Goal: Transaction & Acquisition: Purchase product/service

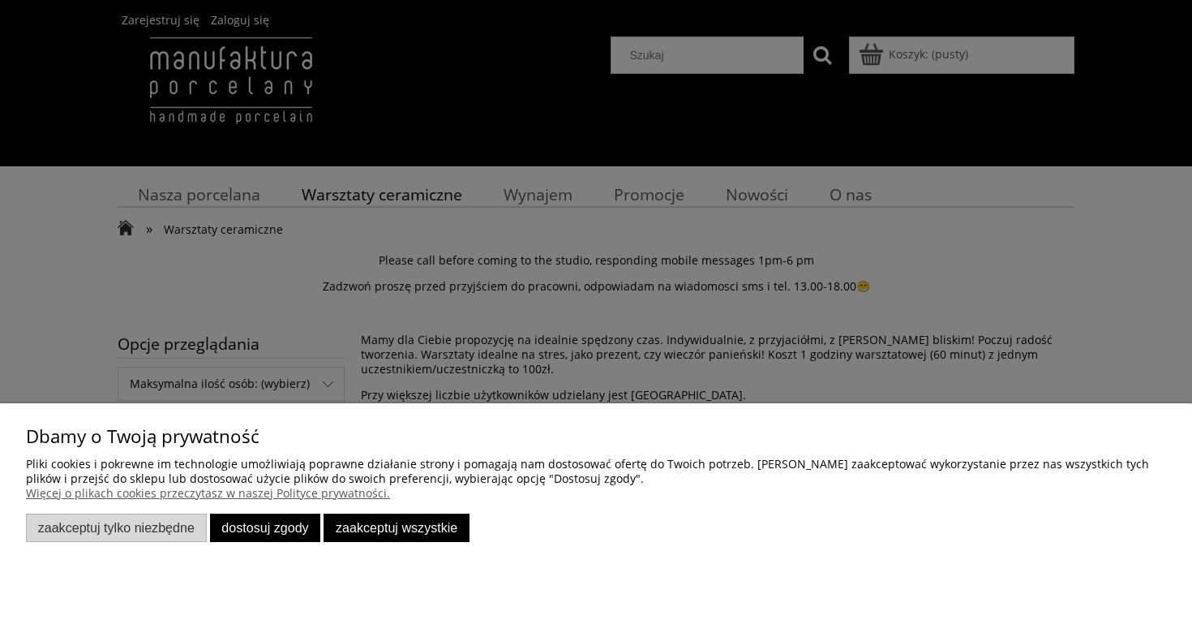
click at [302, 533] on button "Dostosuj zgody" at bounding box center [265, 527] width 111 height 28
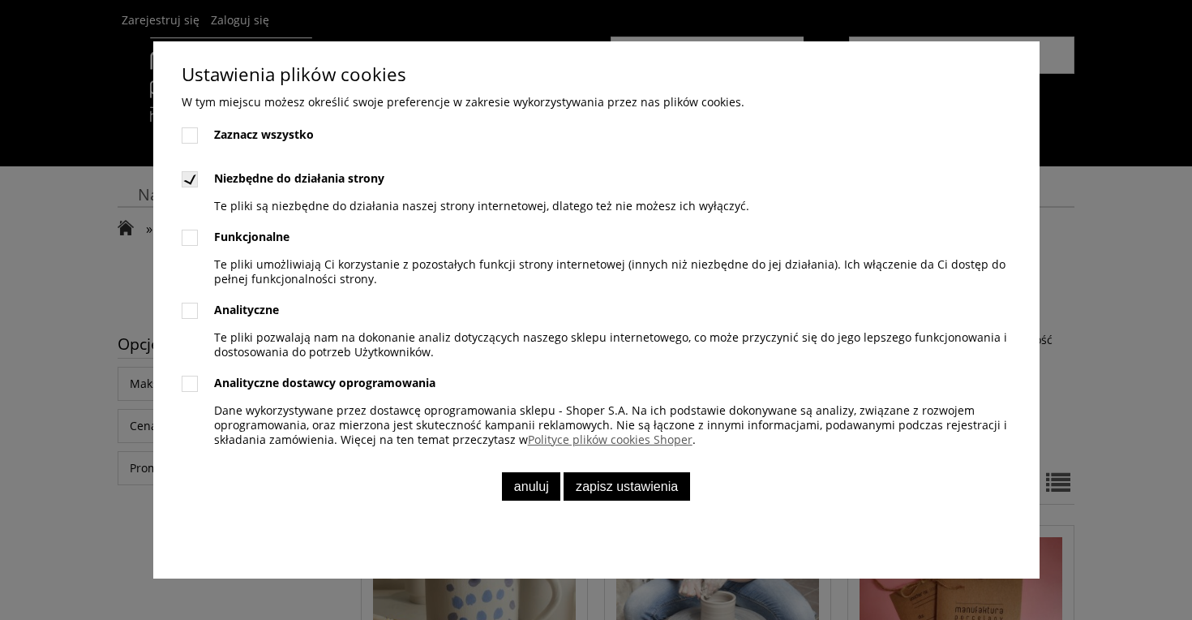
click at [534, 487] on button "Anuluj" at bounding box center [531, 486] width 58 height 28
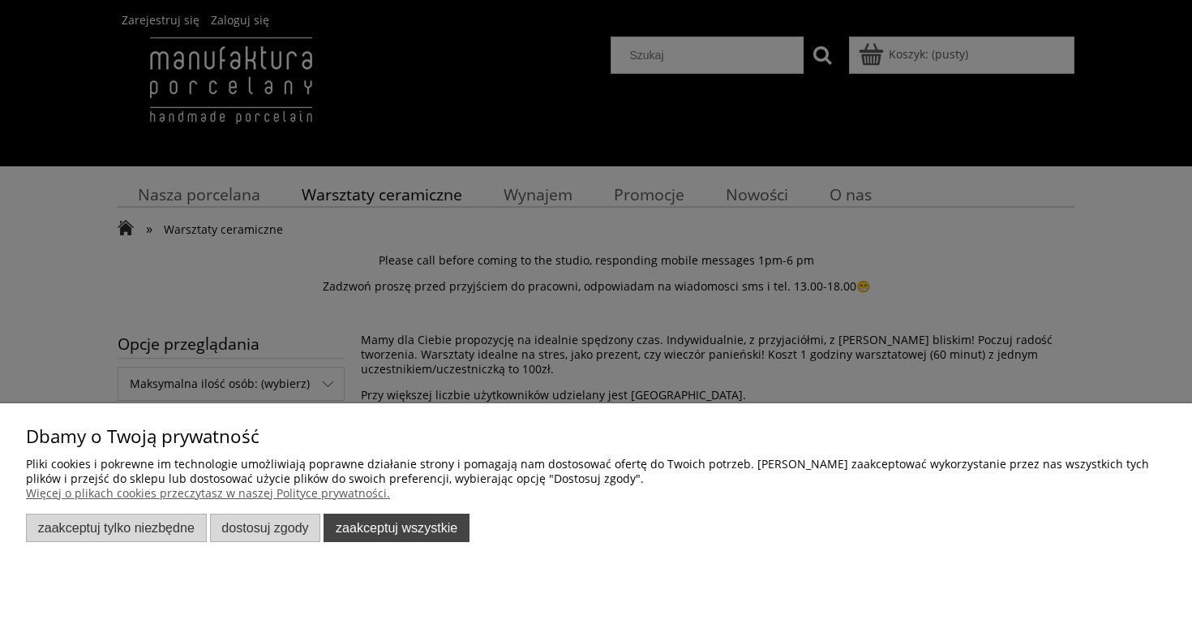
click at [415, 523] on button "Zaakceptuj wszystkie" at bounding box center [397, 527] width 146 height 28
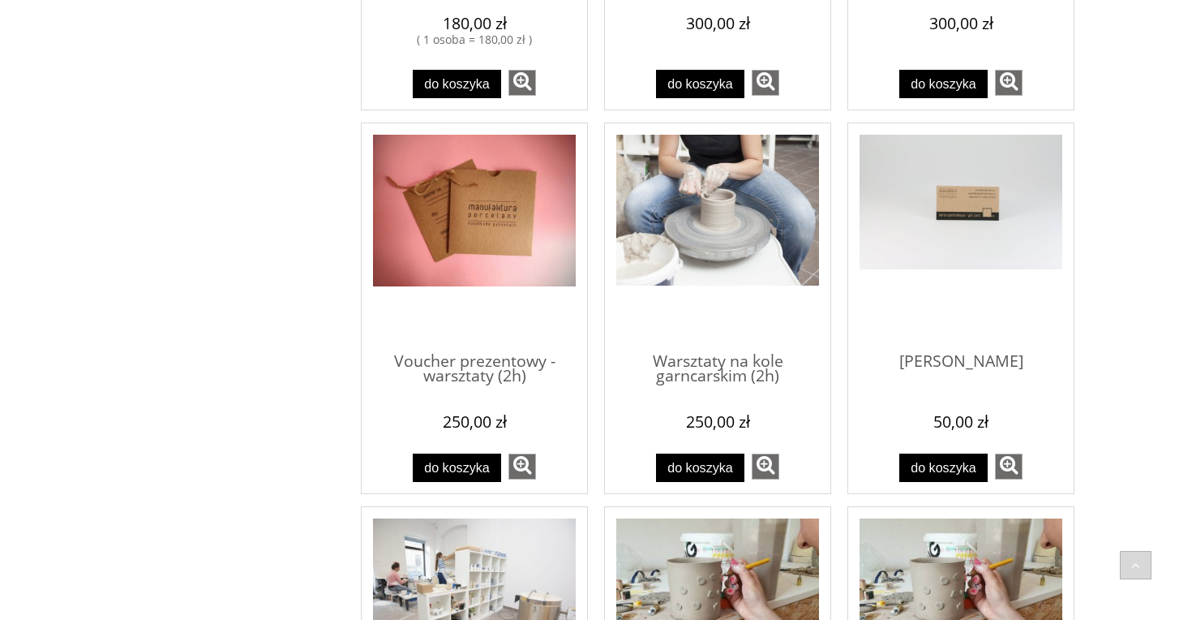
scroll to position [806, 0]
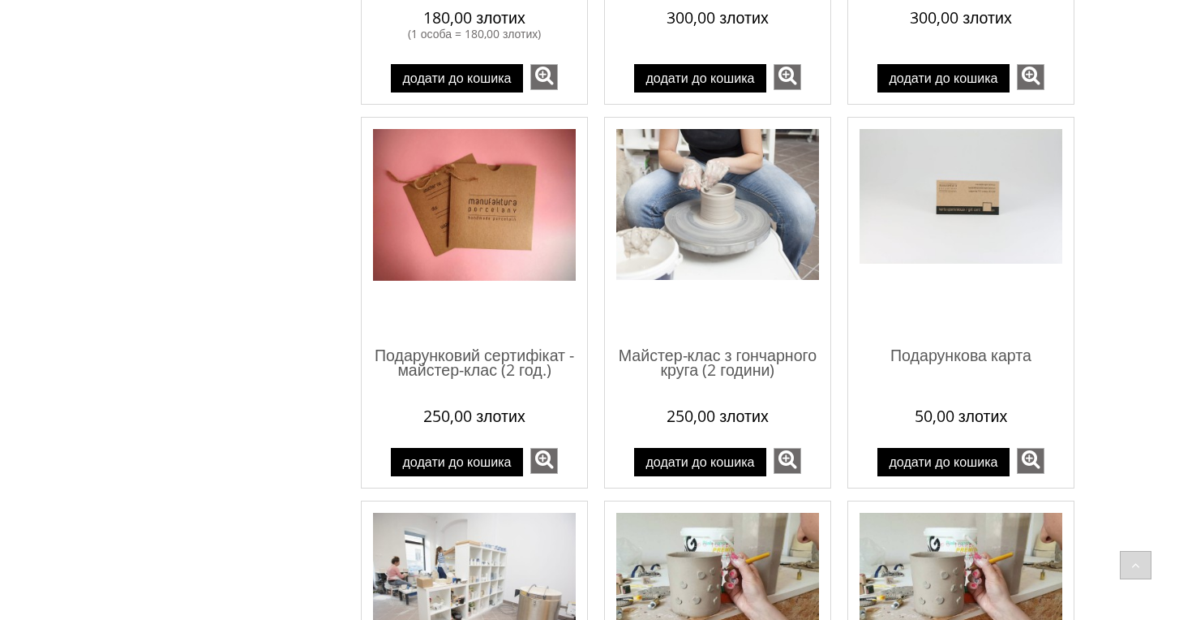
click at [1125, 194] on div "Параметри перегляду Максимальна кількість людей: (виберіть) до 2 осіб (4) (9)" at bounding box center [596, 201] width 1192 height 1373
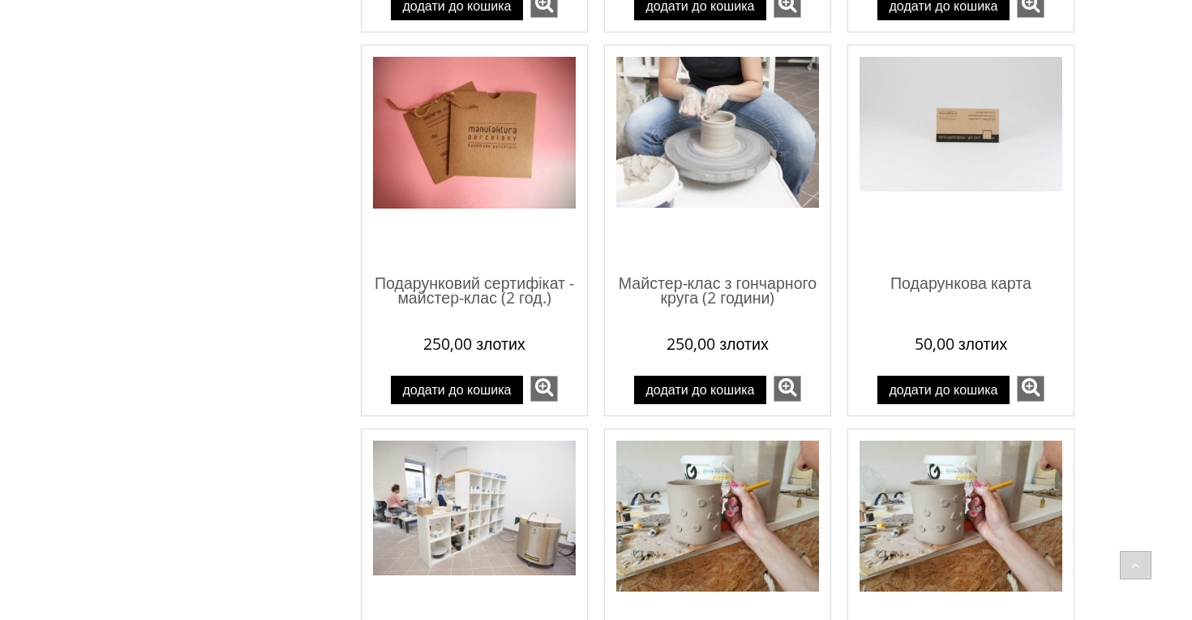
scroll to position [853, 0]
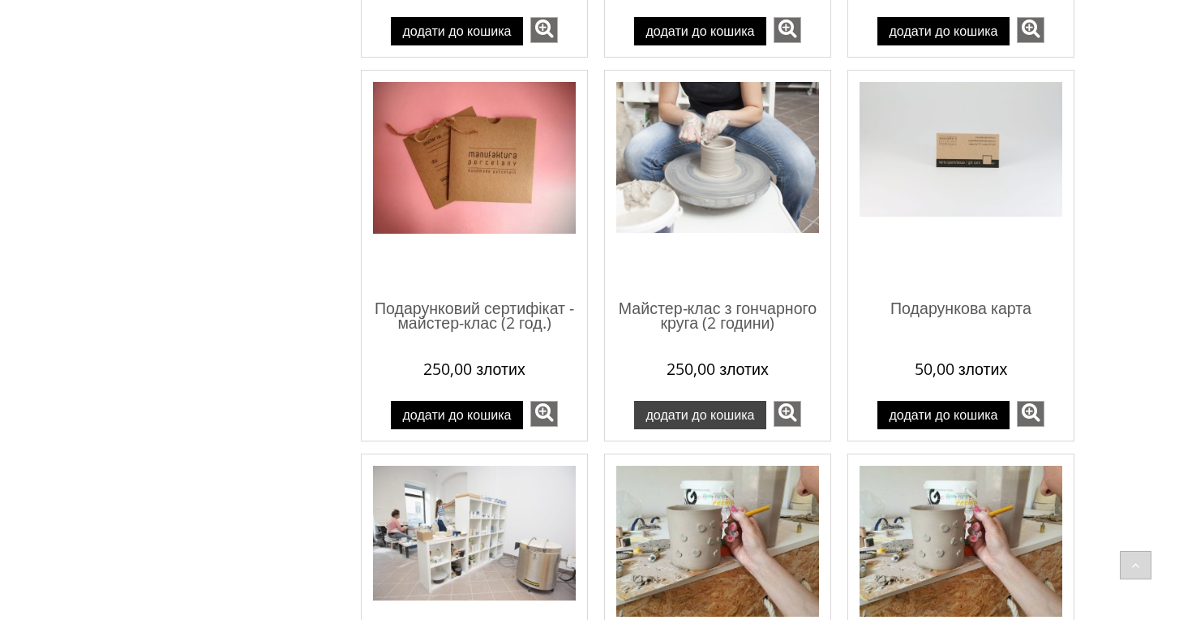
click at [697, 421] on font "Додати до кошика" at bounding box center [699, 414] width 109 height 15
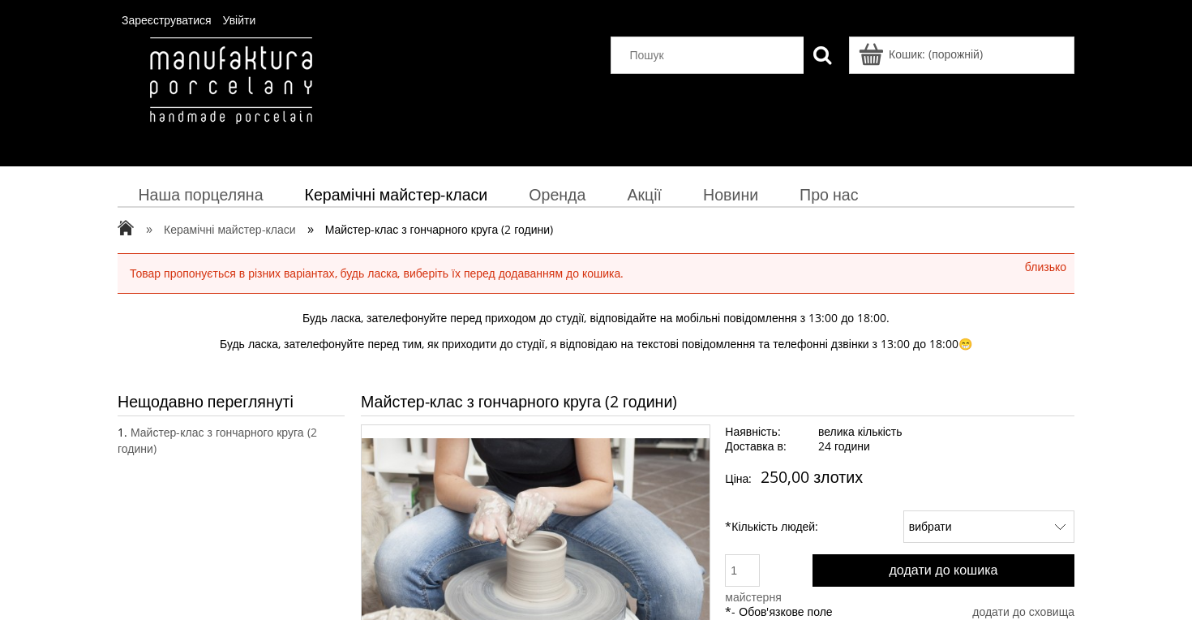
click at [800, 223] on div "Ви знаходитесь у: » Головна сторінка » Керамічні майстер-класи »" at bounding box center [596, 229] width 957 height 24
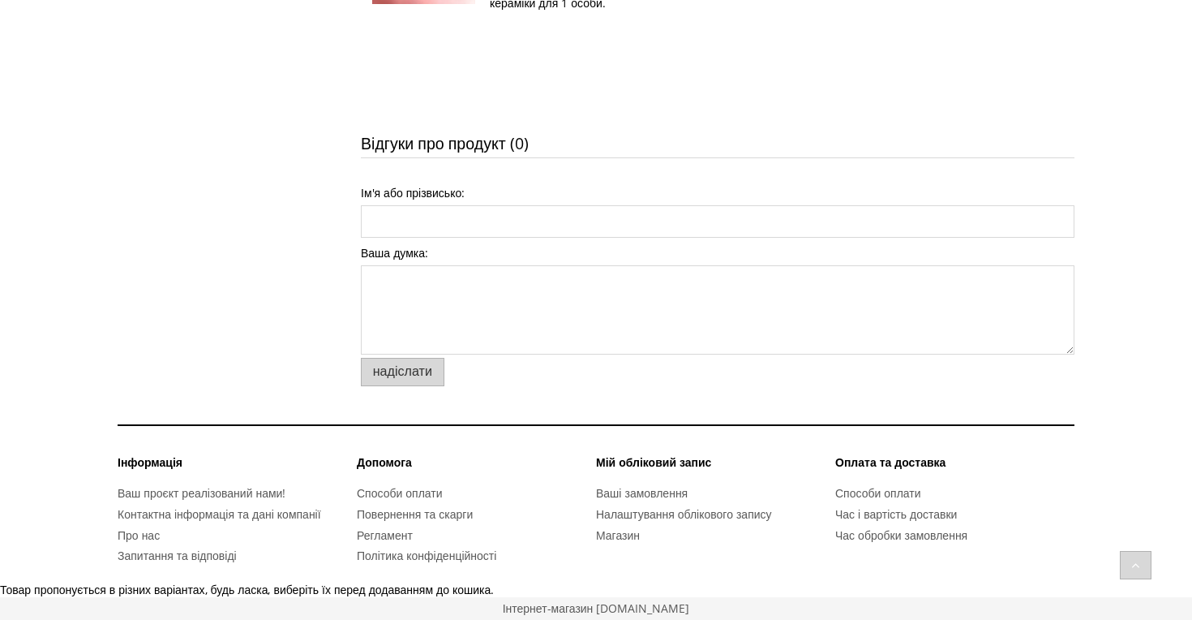
scroll to position [1772, 0]
click at [165, 514] on font "Контактна інформація та дані компанії" at bounding box center [220, 513] width 204 height 15
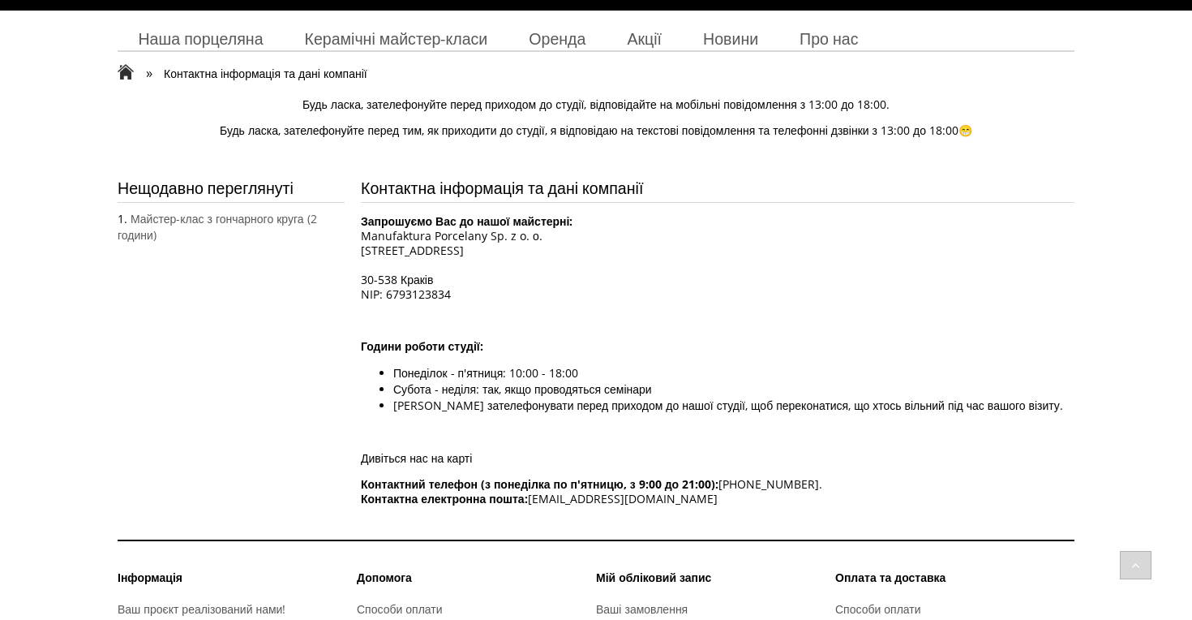
scroll to position [192, 0]
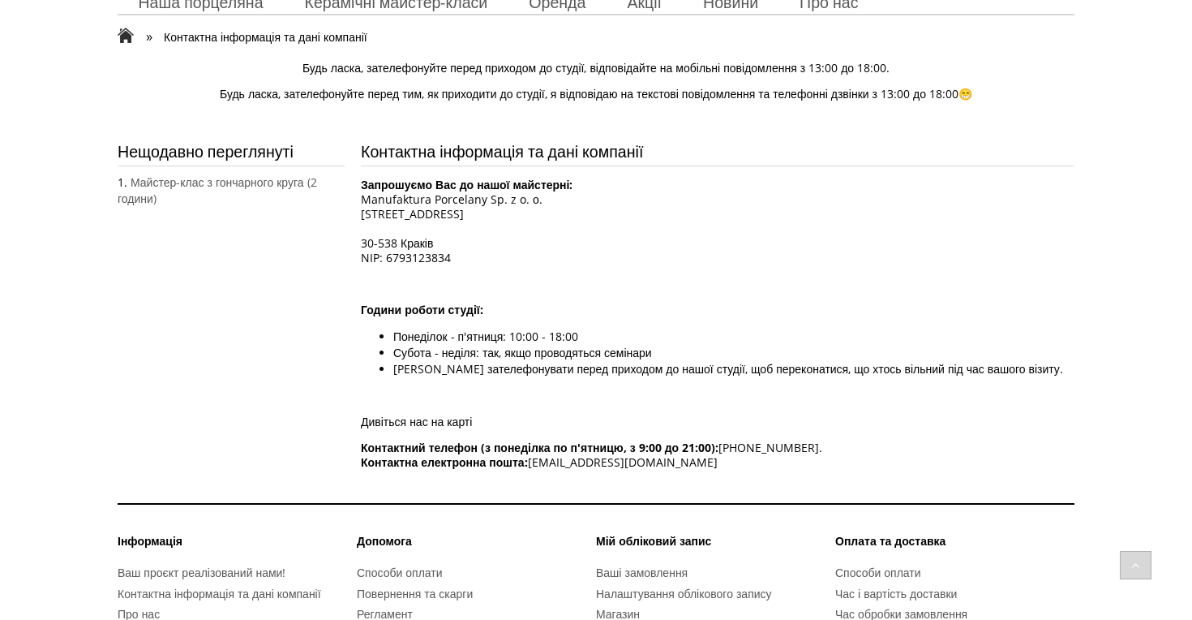
drag, startPoint x: 726, startPoint y: 464, endPoint x: 536, endPoint y: 465, distance: 189.8
click at [536, 465] on p "Контактний телефон (з понеділка по п'ятницю, з 9:00 до 21:00): [PHONE_NUMBER]. …" at bounding box center [718, 454] width 714 height 29
copy font "[EMAIL_ADDRESS][DOMAIN_NAME]"
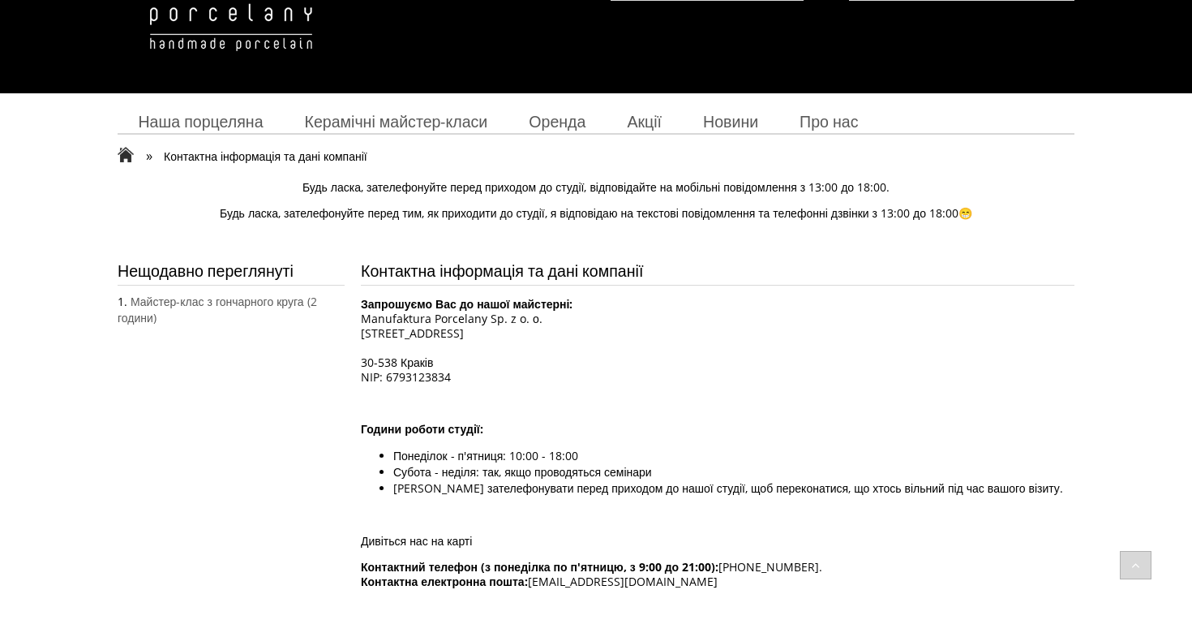
scroll to position [0, 0]
